Goal: Check status: Check status

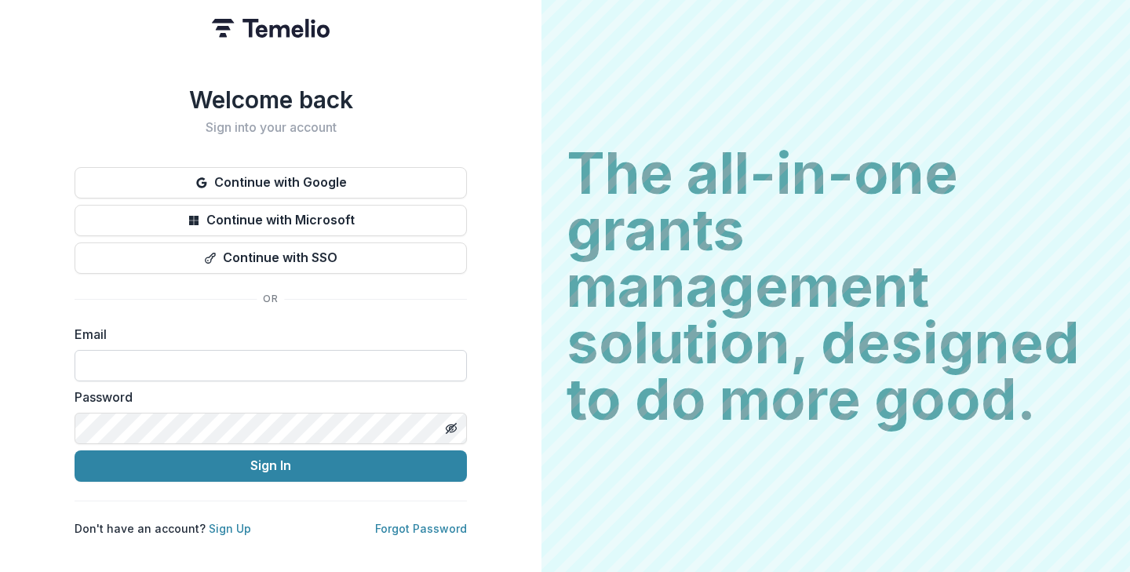
click at [355, 370] on input at bounding box center [271, 365] width 392 height 31
type input "**********"
click at [79, 405] on div "Password" at bounding box center [271, 416] width 392 height 56
click at [75, 450] on button "Sign In" at bounding box center [271, 465] width 392 height 31
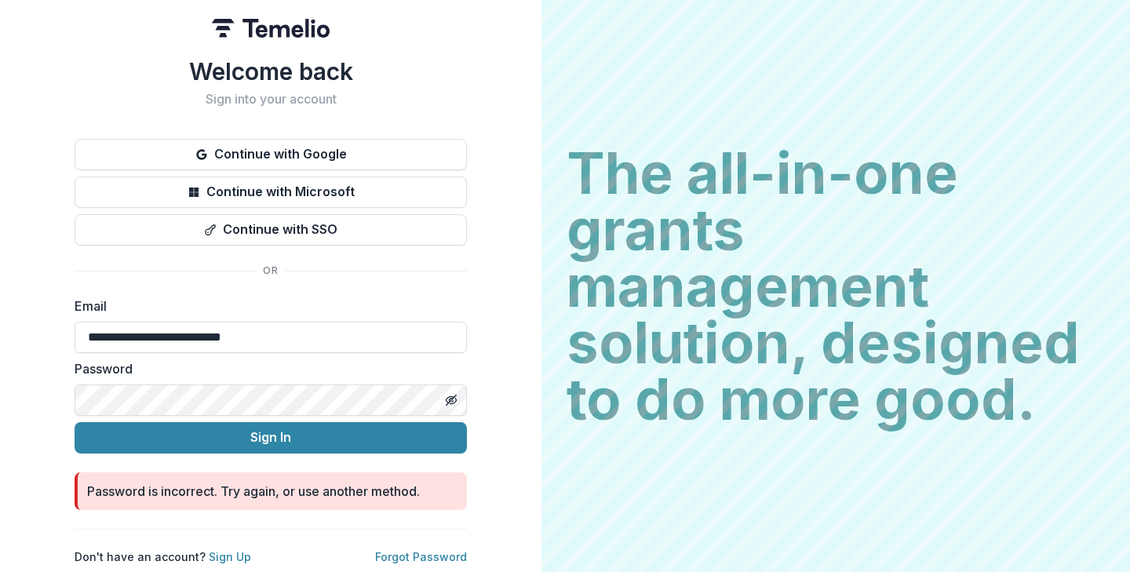
click at [7, 379] on div "**********" at bounding box center [270, 286] width 541 height 572
click at [75, 422] on button "Sign In" at bounding box center [271, 437] width 392 height 31
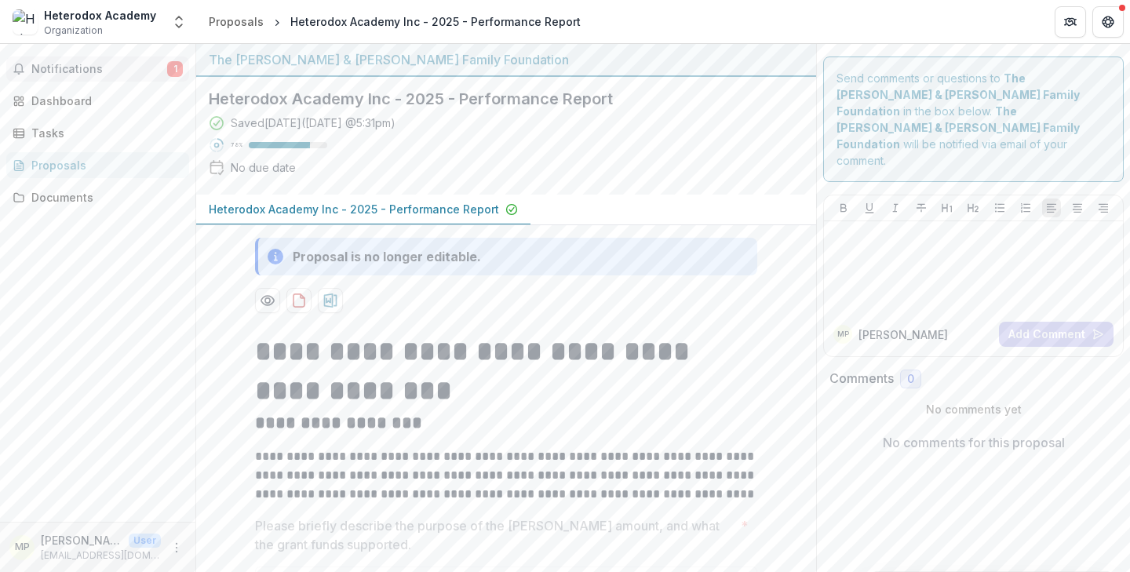
click at [143, 66] on span "Notifications" at bounding box center [99, 69] width 136 height 13
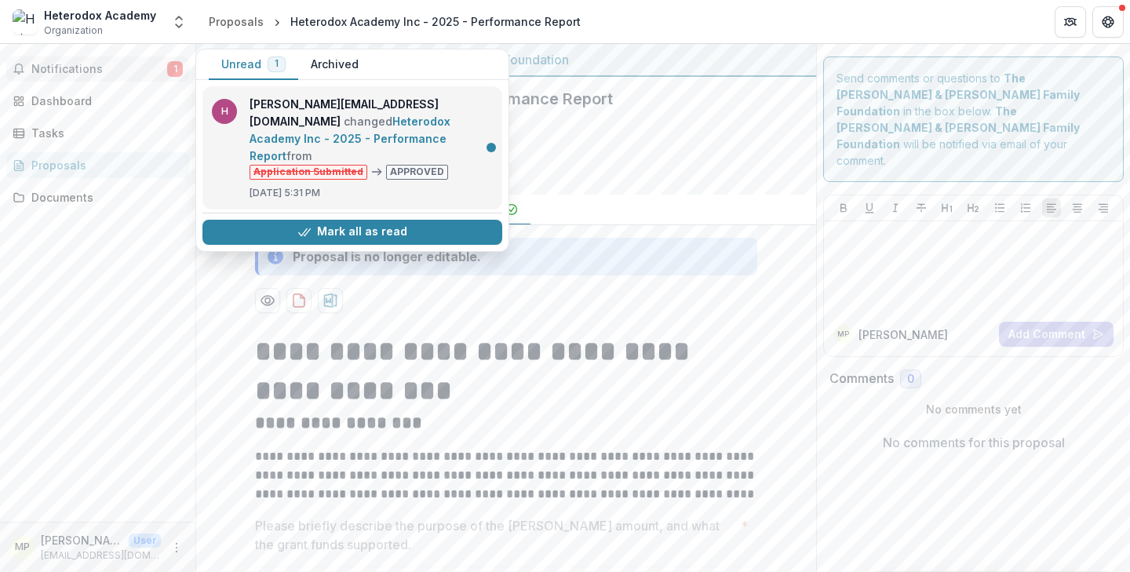
click at [327, 134] on link "Heterodox Academy Inc - 2025 - Performance Report" at bounding box center [349, 139] width 201 height 48
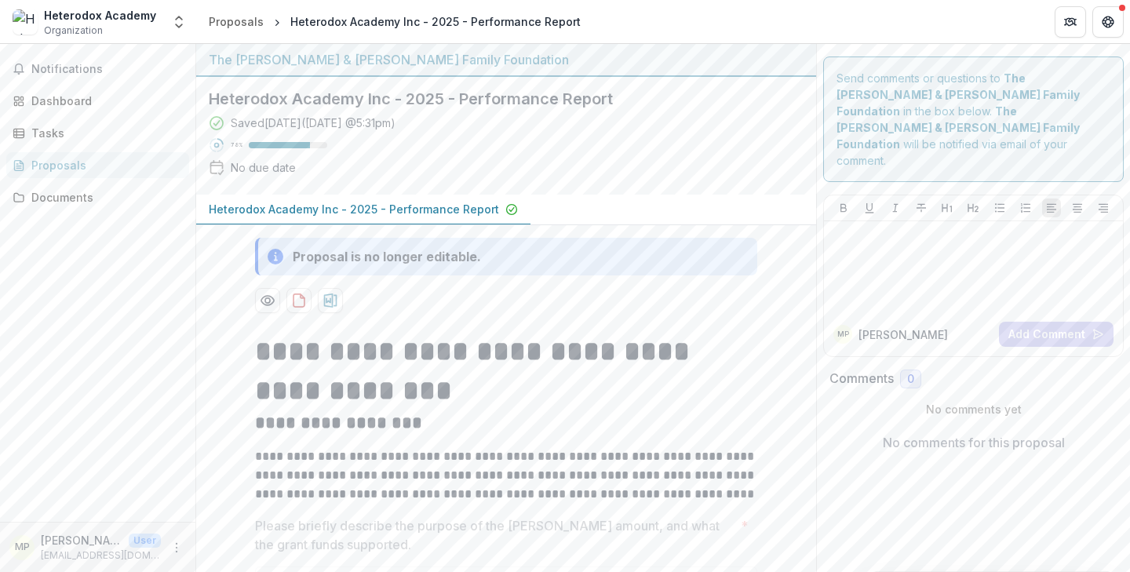
click at [134, 166] on div "Proposals" at bounding box center [103, 165] width 145 height 16
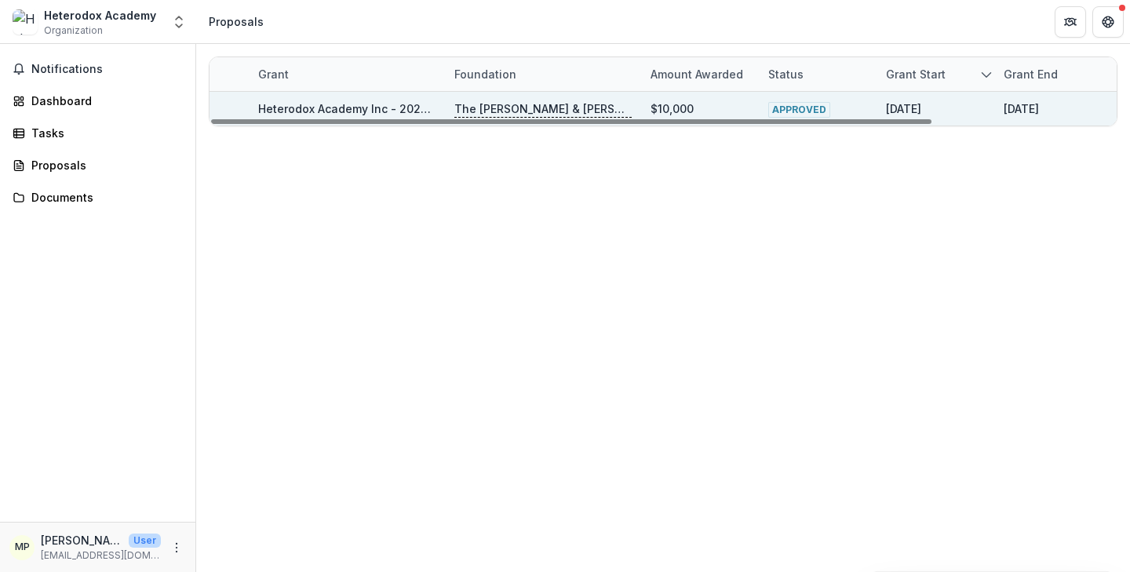
click at [802, 109] on span "APPROVED" at bounding box center [799, 110] width 62 height 16
click at [599, 109] on p "The [PERSON_NAME] & [PERSON_NAME] Family Foundation" at bounding box center [542, 108] width 177 height 17
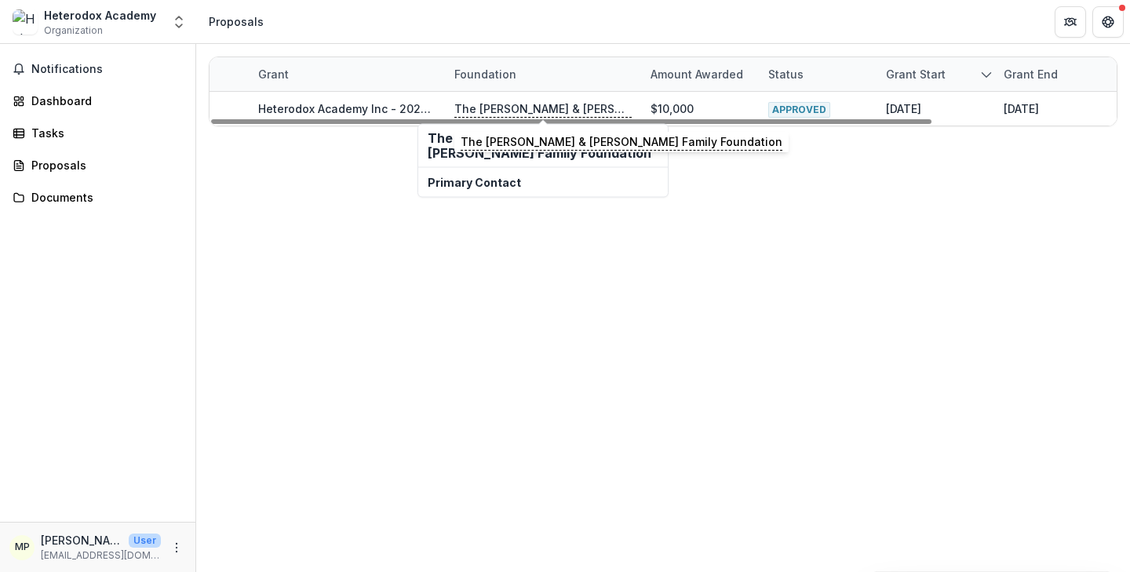
click at [481, 151] on h2 "The [PERSON_NAME] & [PERSON_NAME] Family Foundation" at bounding box center [543, 146] width 231 height 30
